Goal: Navigation & Orientation: Find specific page/section

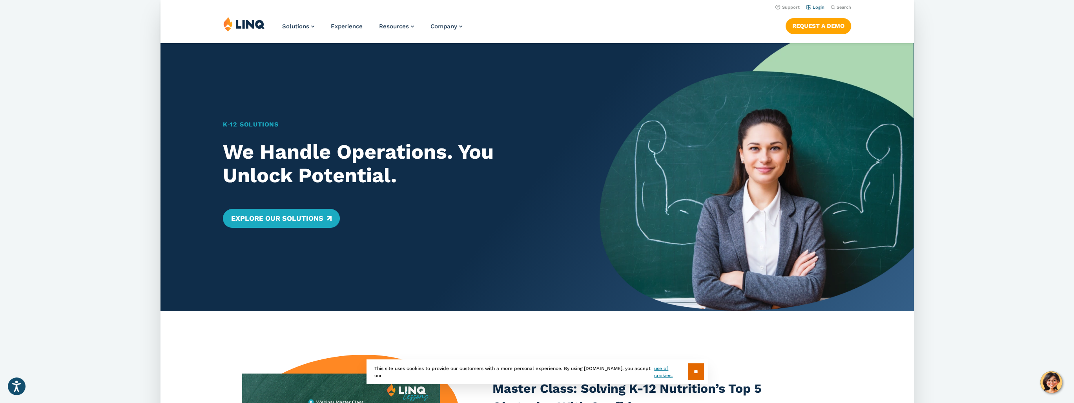
click at [819, 11] on li "Login" at bounding box center [815, 6] width 18 height 9
click at [820, 7] on link "Login" at bounding box center [815, 7] width 18 height 5
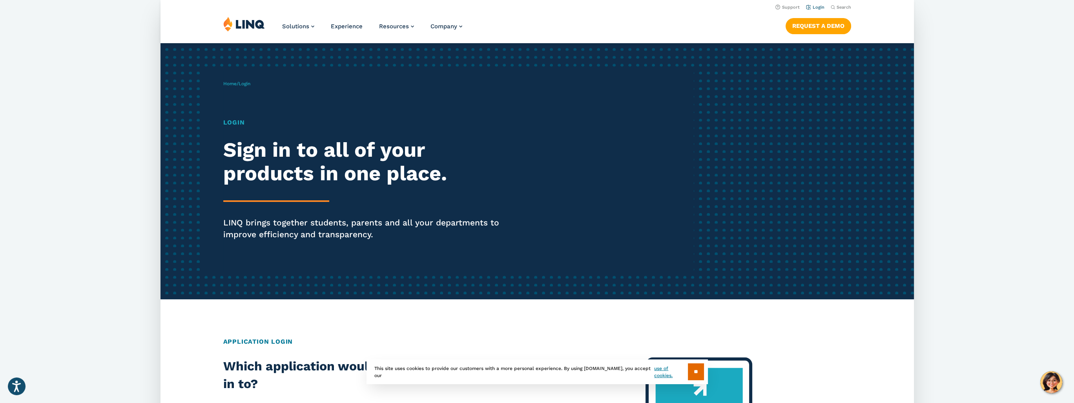
click at [812, 11] on li "Login" at bounding box center [815, 6] width 18 height 9
click at [810, 8] on link "Login" at bounding box center [815, 7] width 18 height 5
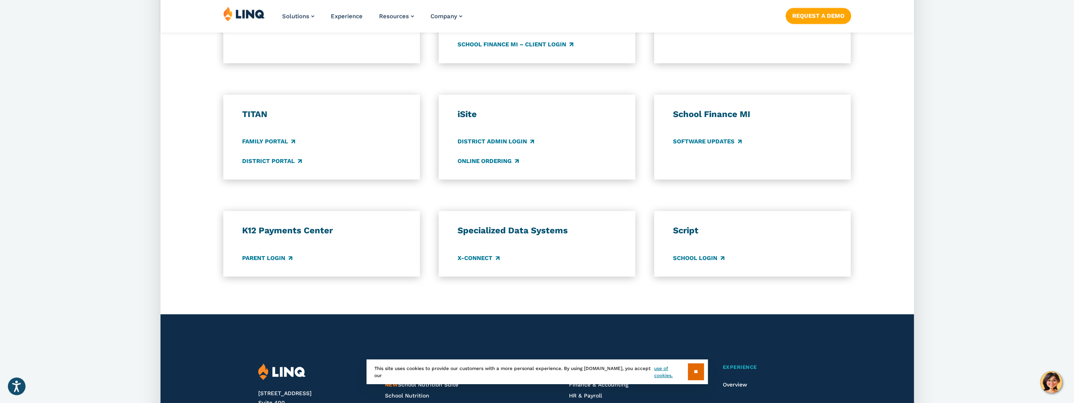
scroll to position [549, 0]
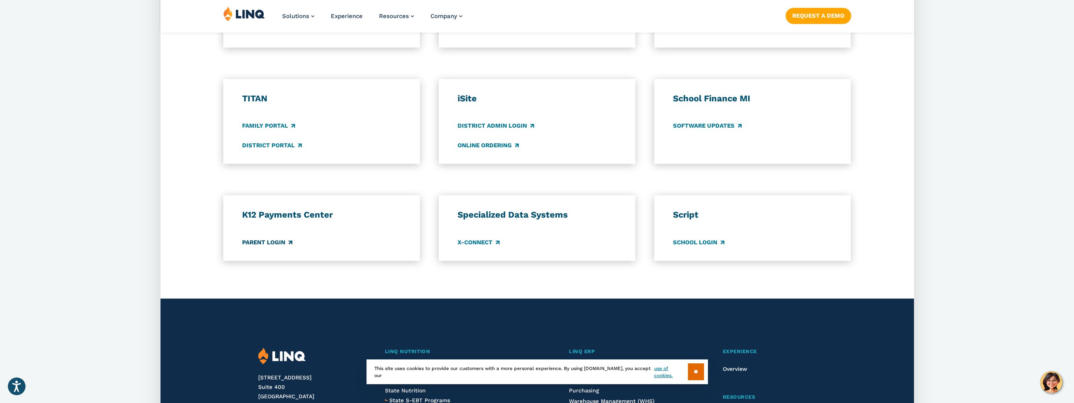
click at [275, 244] on link "Parent Login" at bounding box center [267, 242] width 50 height 9
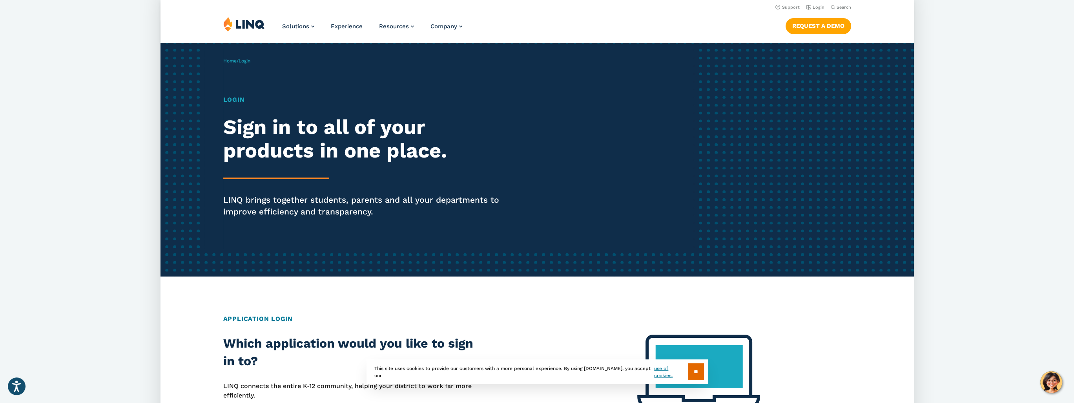
scroll to position [0, 0]
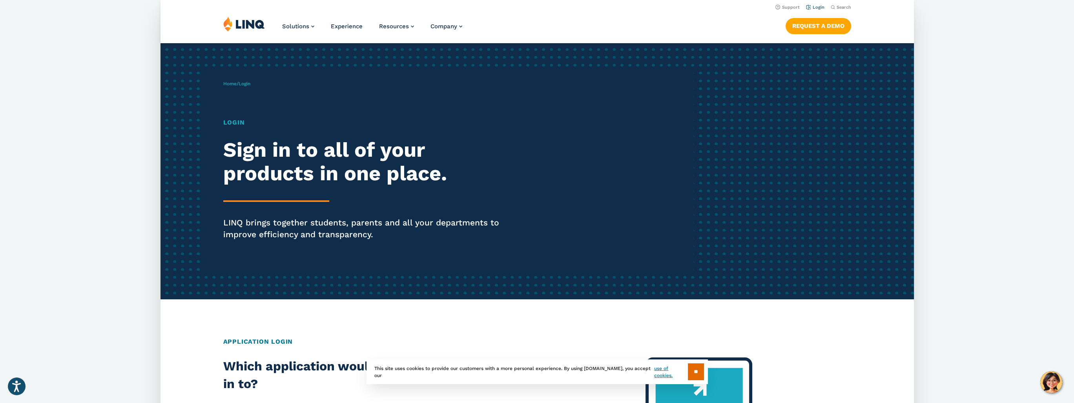
click at [810, 5] on link "Login" at bounding box center [815, 7] width 18 height 5
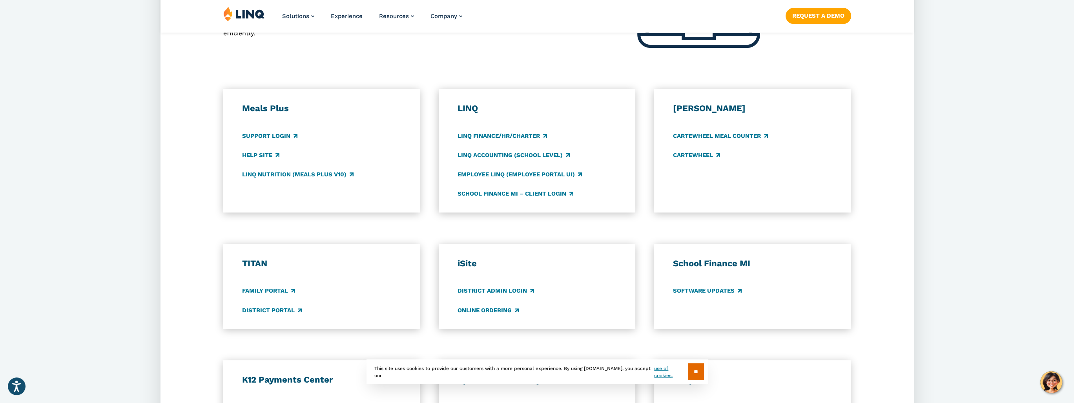
scroll to position [432, 0]
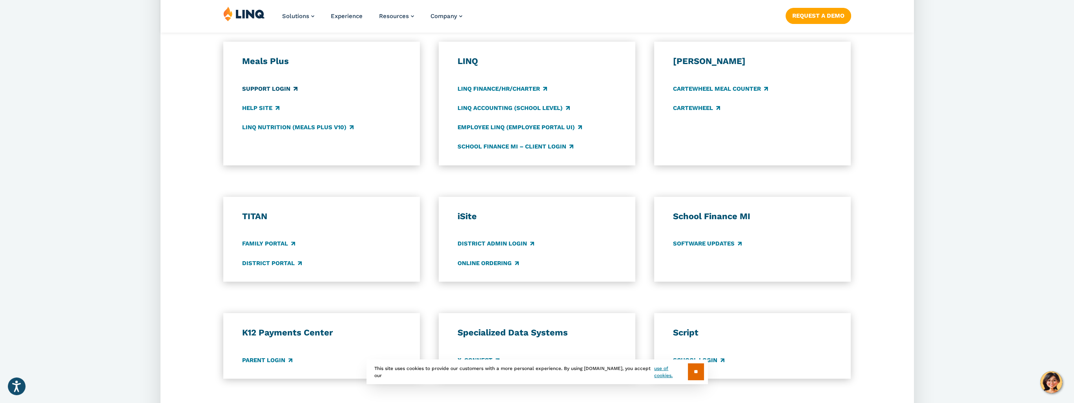
click at [272, 91] on link "Support Login" at bounding box center [269, 88] width 55 height 9
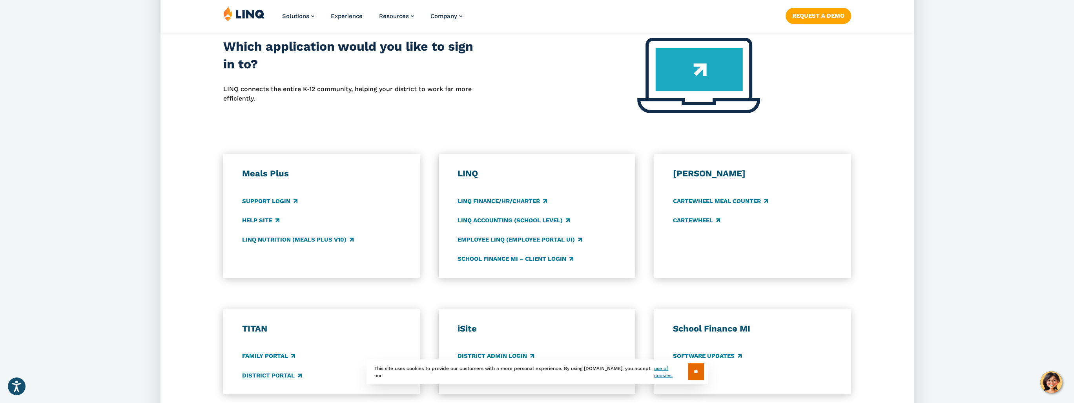
scroll to position [353, 0]
